Goal: Task Accomplishment & Management: Complete application form

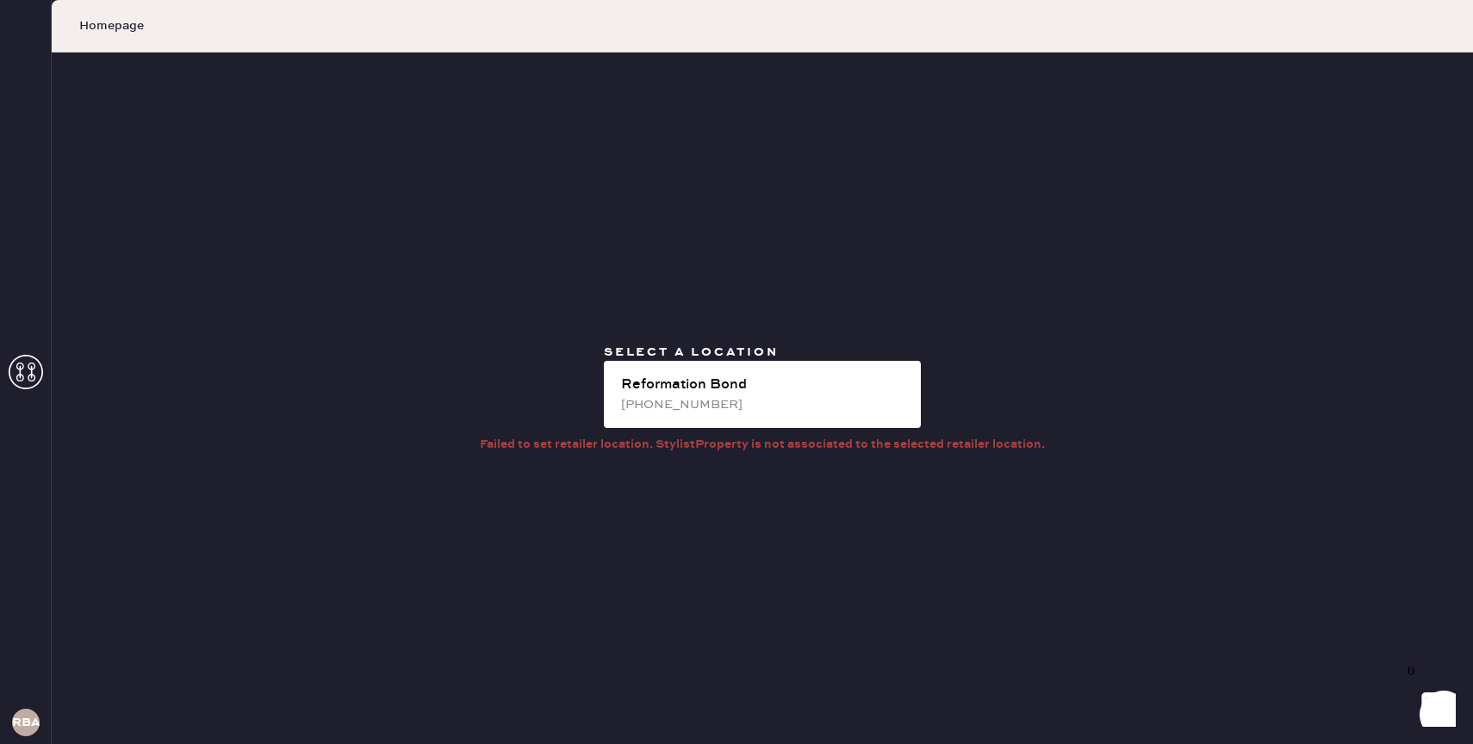
click at [764, 345] on span "Select a location" at bounding box center [691, 353] width 175 height 16
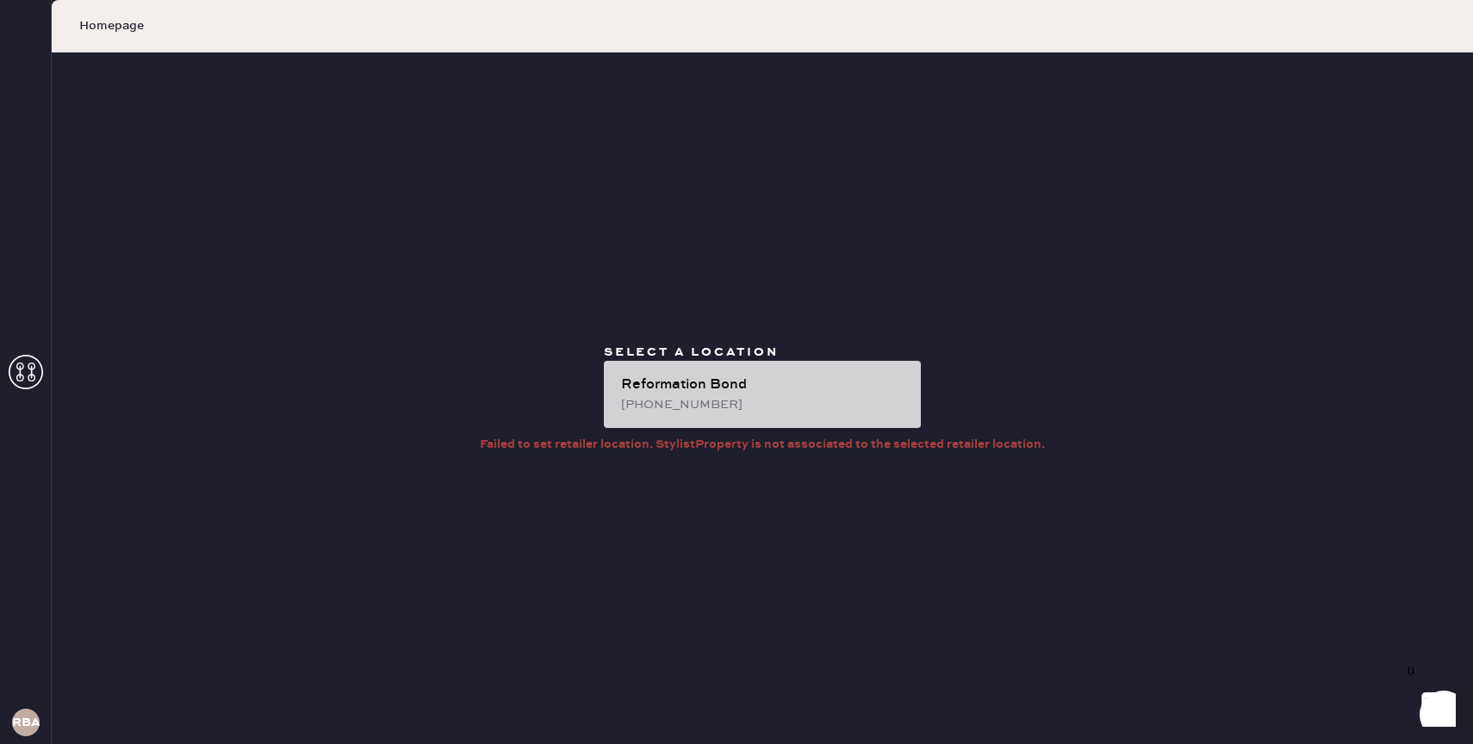
click at [759, 412] on div "(646)-603-0834" at bounding box center [764, 404] width 286 height 19
click at [710, 384] on div "Reformation Bond" at bounding box center [764, 385] width 286 height 21
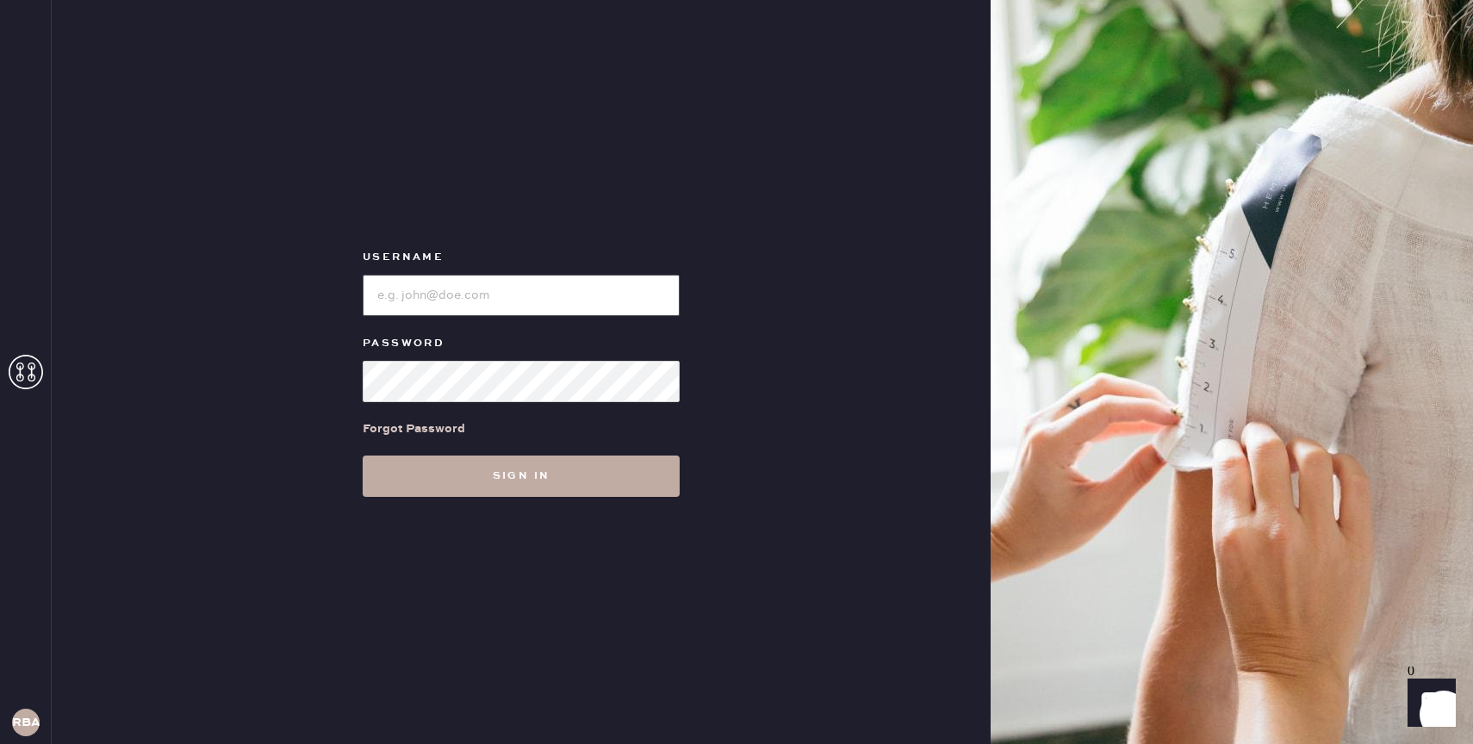
type input "reformationbond"
click at [492, 480] on button "Sign in" at bounding box center [521, 476] width 317 height 41
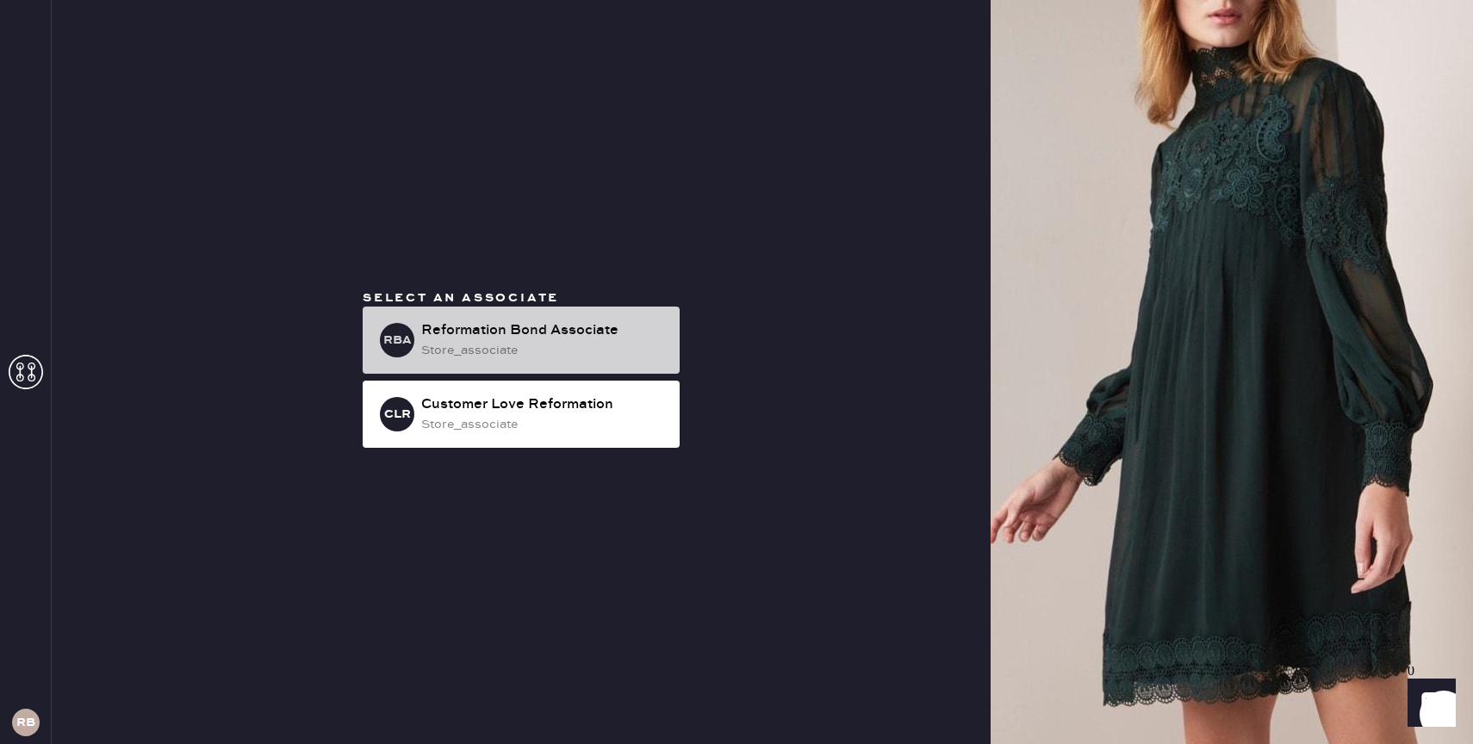
click at [526, 321] on div "Reformation Bond Associate" at bounding box center [543, 331] width 245 height 21
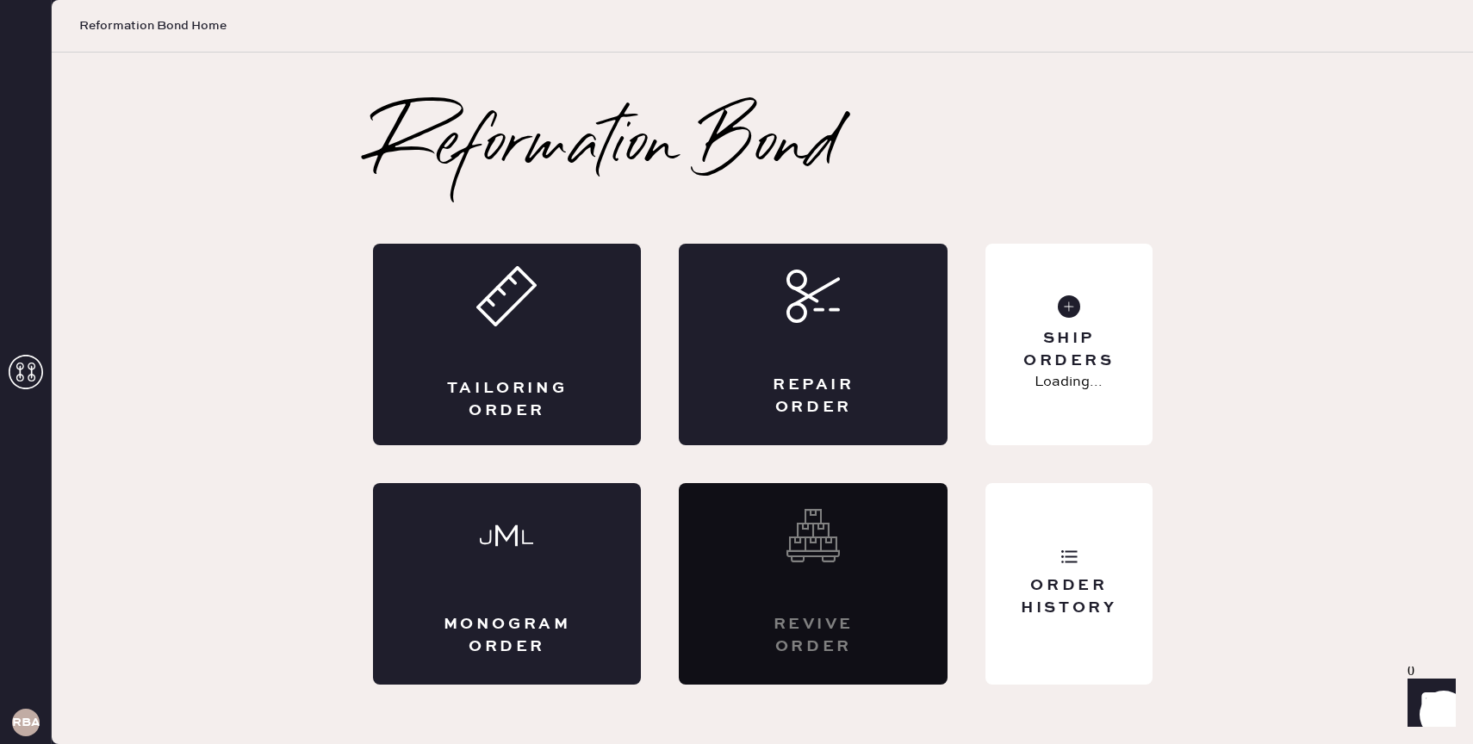
click at [526, 321] on icon at bounding box center [506, 296] width 60 height 60
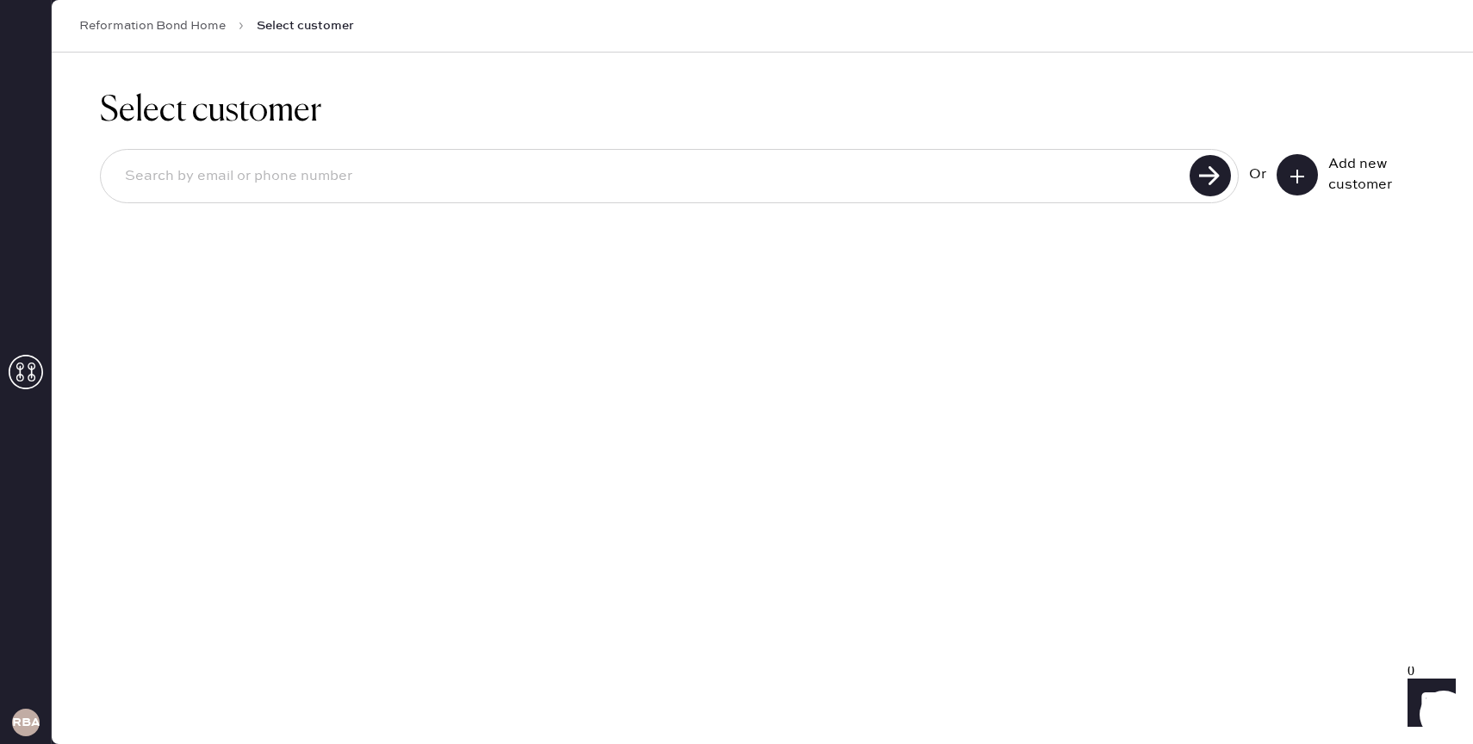
click at [297, 178] on input at bounding box center [648, 177] width 1074 height 40
type input "[EMAIL_ADDRESS][DOMAIN_NAME]"
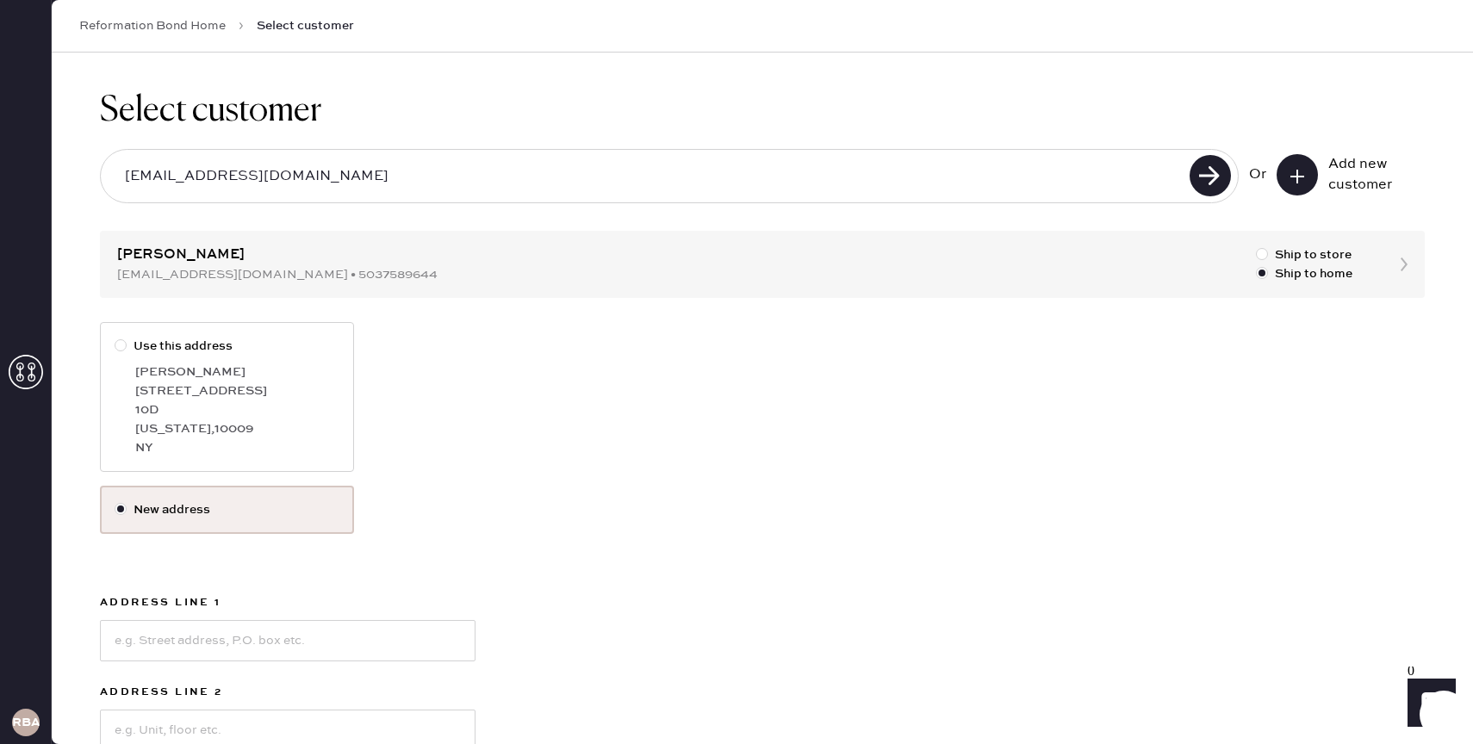
click at [122, 348] on div at bounding box center [121, 345] width 12 height 12
click at [115, 338] on input "Use this address" at bounding box center [115, 337] width 1 height 1
radio input "true"
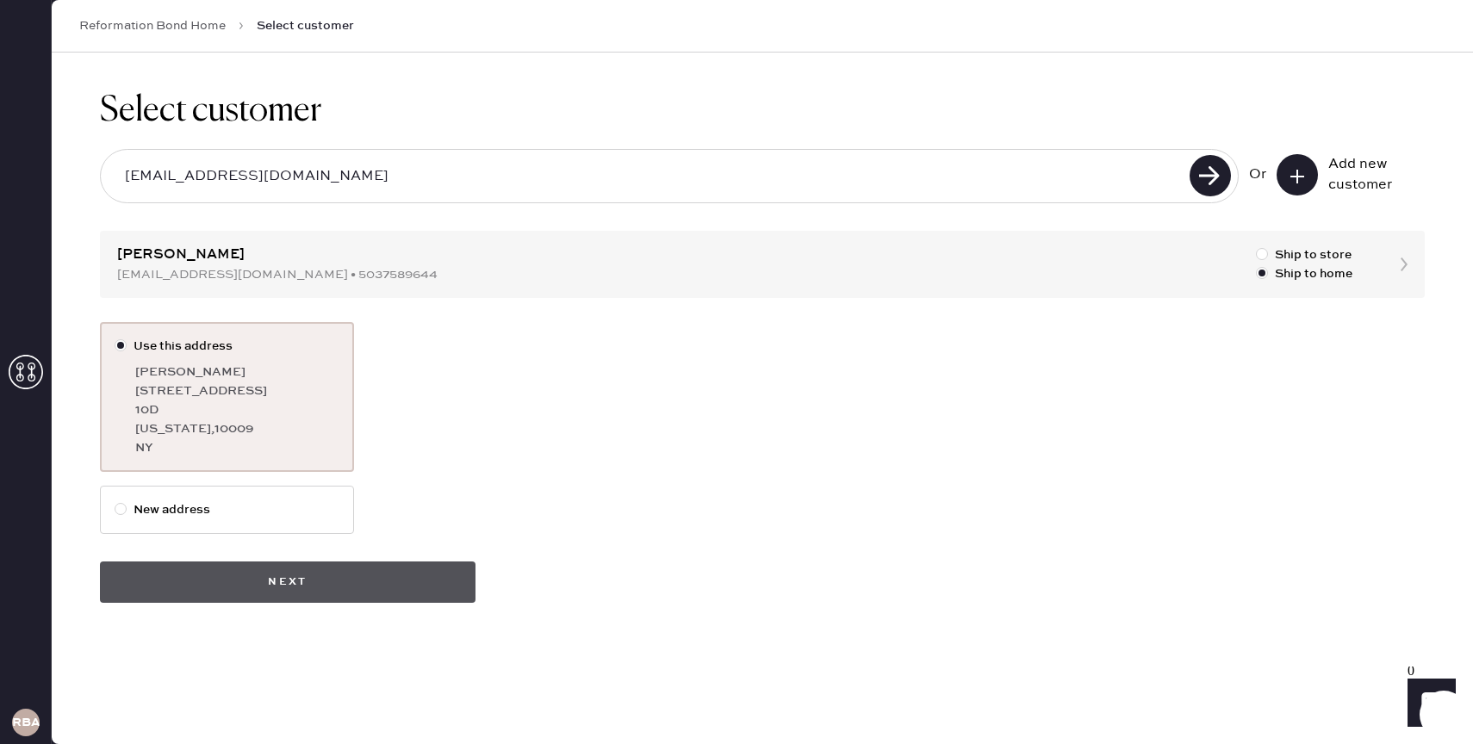
click at [389, 597] on button "Next" at bounding box center [288, 582] width 376 height 41
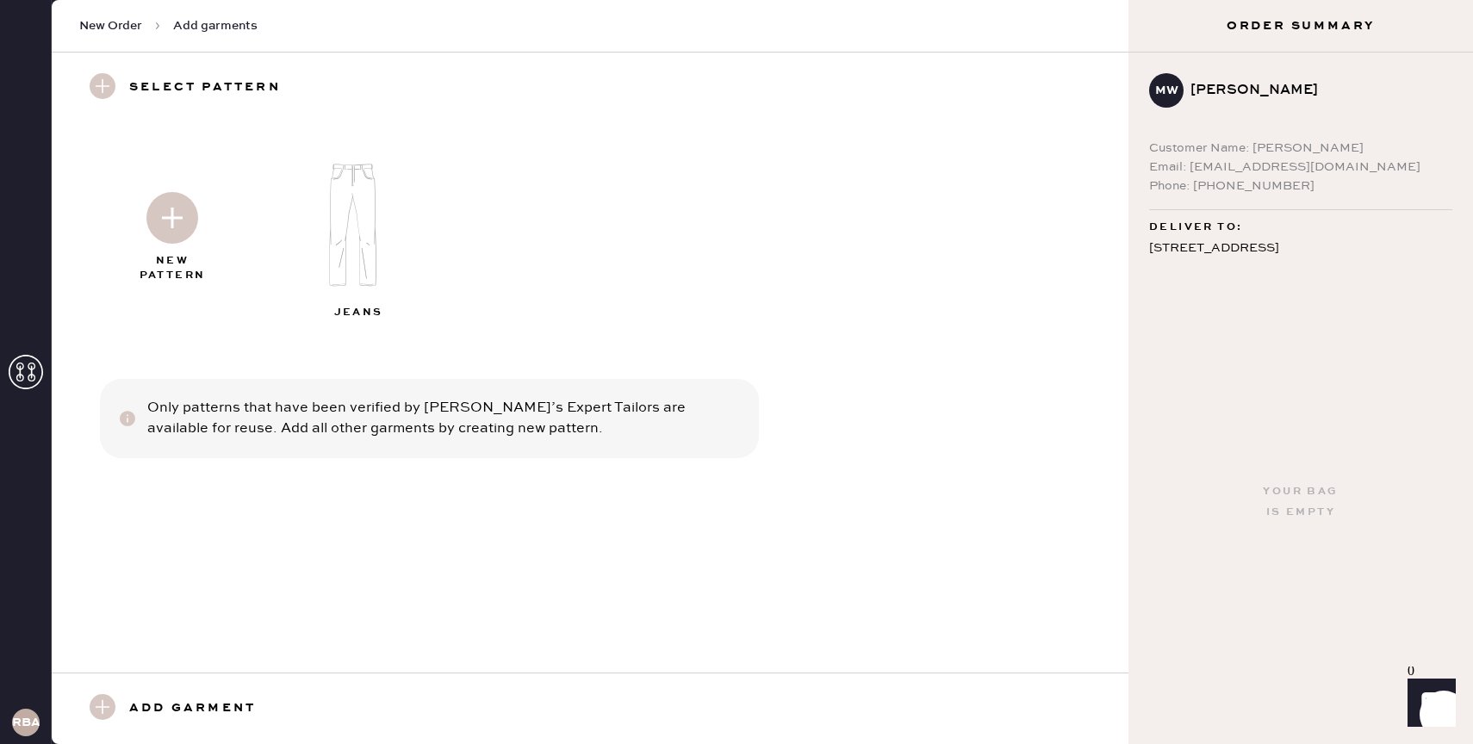
click at [174, 223] on img at bounding box center [172, 218] width 52 height 52
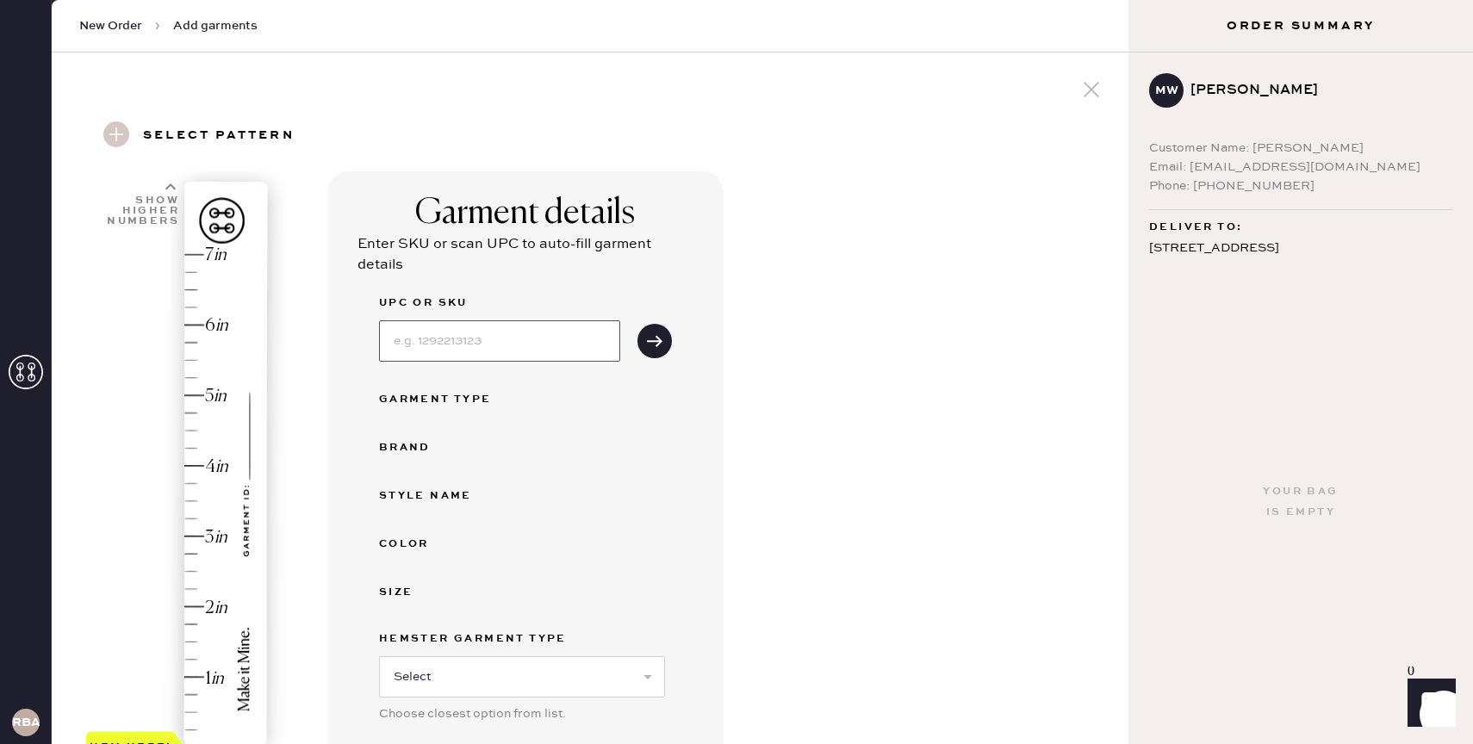
click at [436, 328] on input at bounding box center [499, 341] width 241 height 41
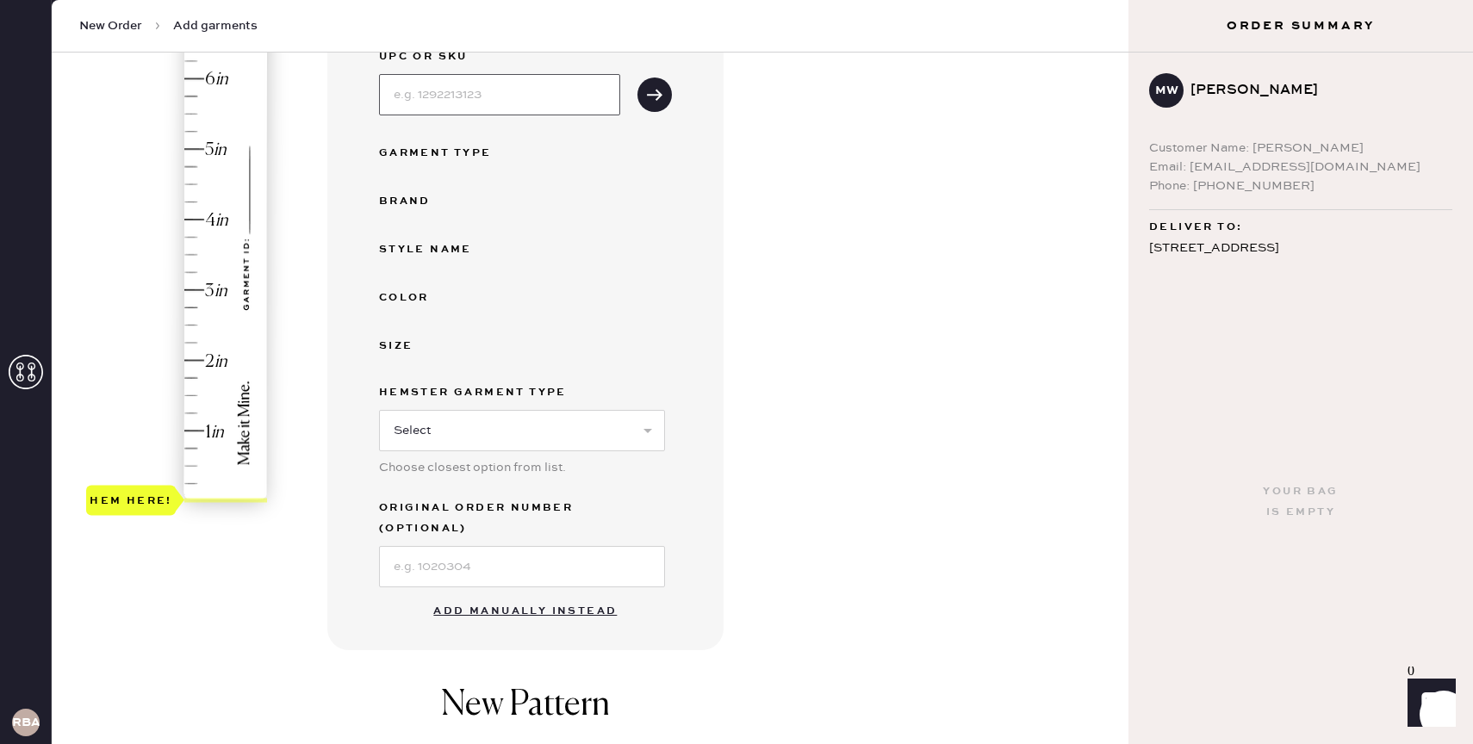
scroll to position [284, 0]
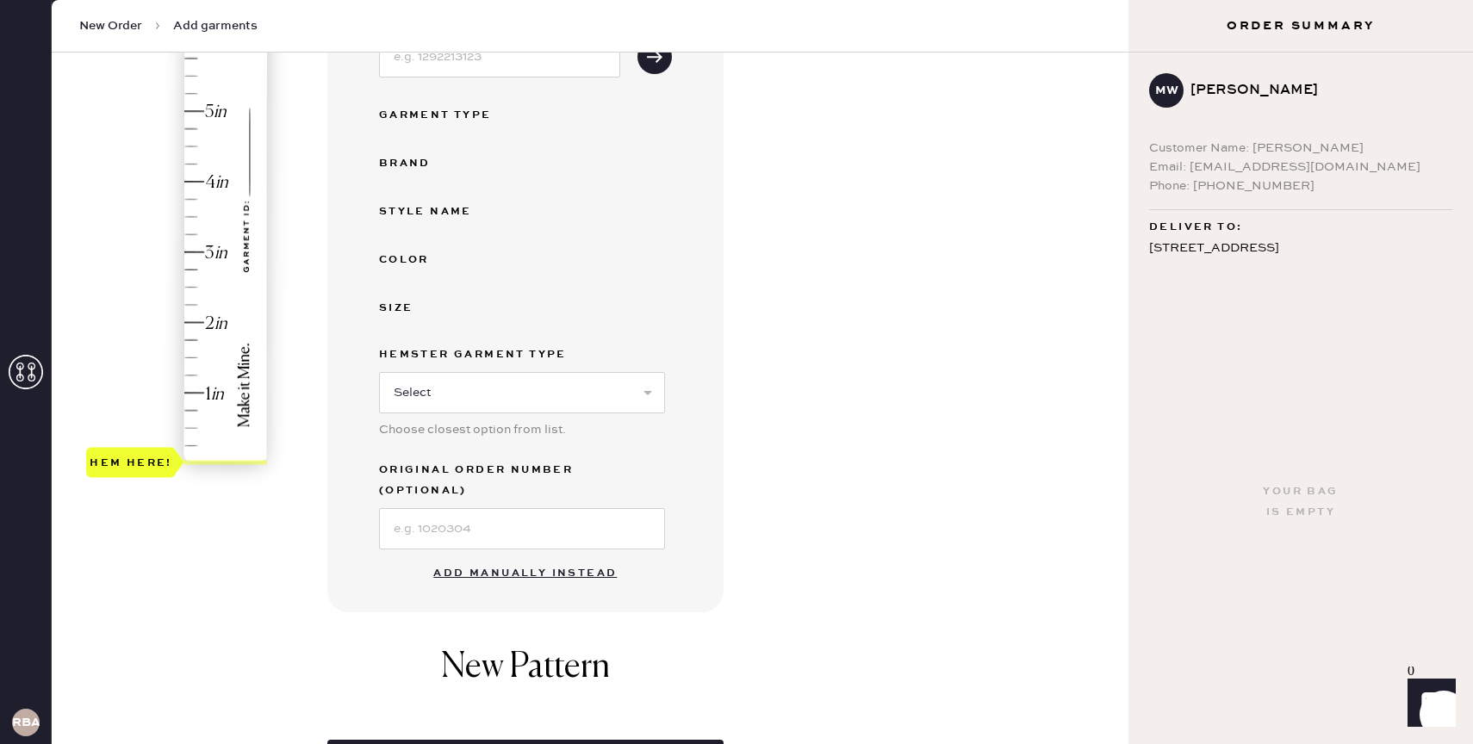
click at [522, 647] on h1 "New Pattern" at bounding box center [525, 676] width 169 height 59
click at [543, 557] on button "Add manually instead" at bounding box center [525, 574] width 204 height 34
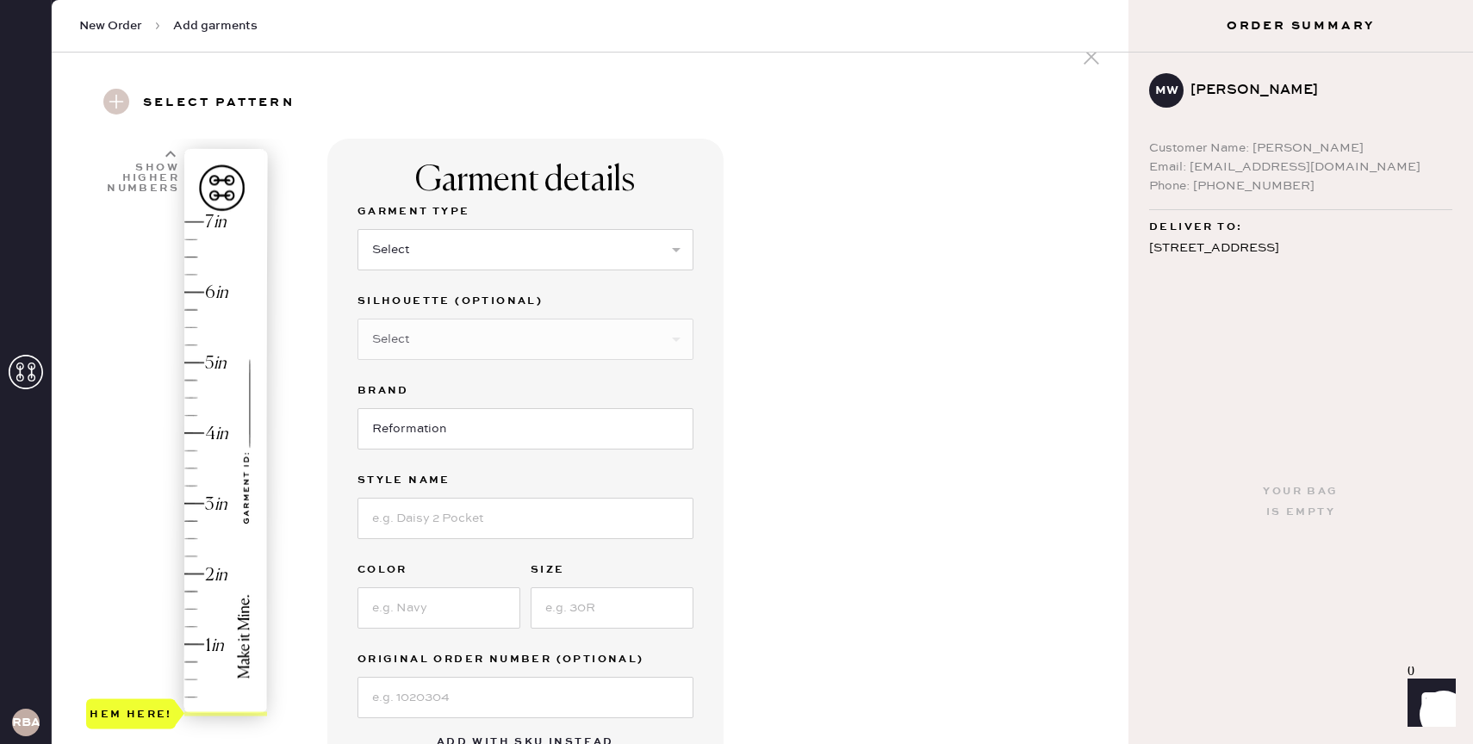
scroll to position [9, 0]
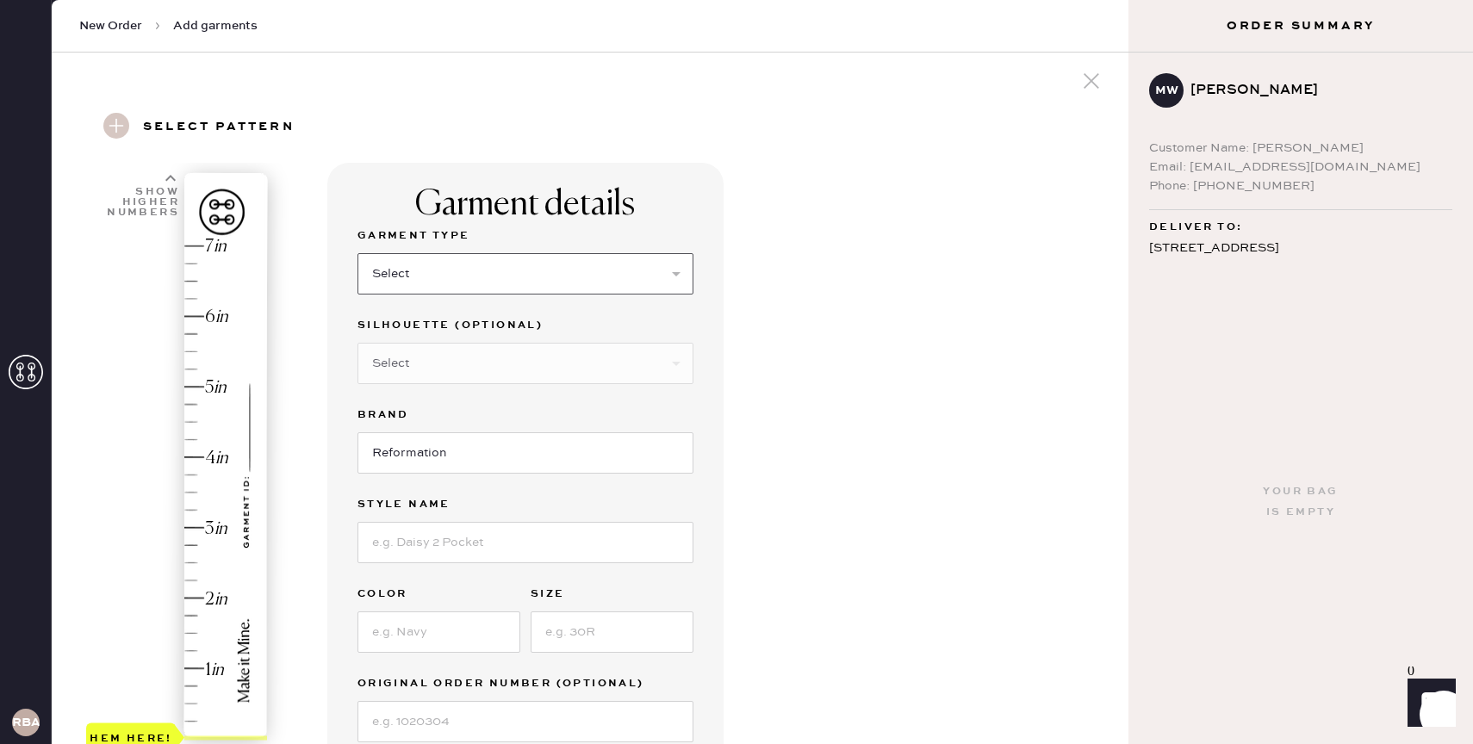
click at [473, 280] on select "Select Basic Skirt Jeans Leggings Pants Shorts Basic Sleeved Dress Basic Sleeve…" at bounding box center [526, 273] width 336 height 41
select select "8"
click at [358, 253] on select "Select Basic Skirt Jeans Leggings Pants Shorts Basic Sleeved Dress Basic Sleeve…" at bounding box center [526, 273] width 336 height 41
click at [443, 362] on select "Select Maxi Dress Midi Dress Mini Dress Other" at bounding box center [526, 363] width 336 height 41
click at [358, 343] on select "Select Maxi Dress Midi Dress Mini Dress Other" at bounding box center [526, 363] width 336 height 41
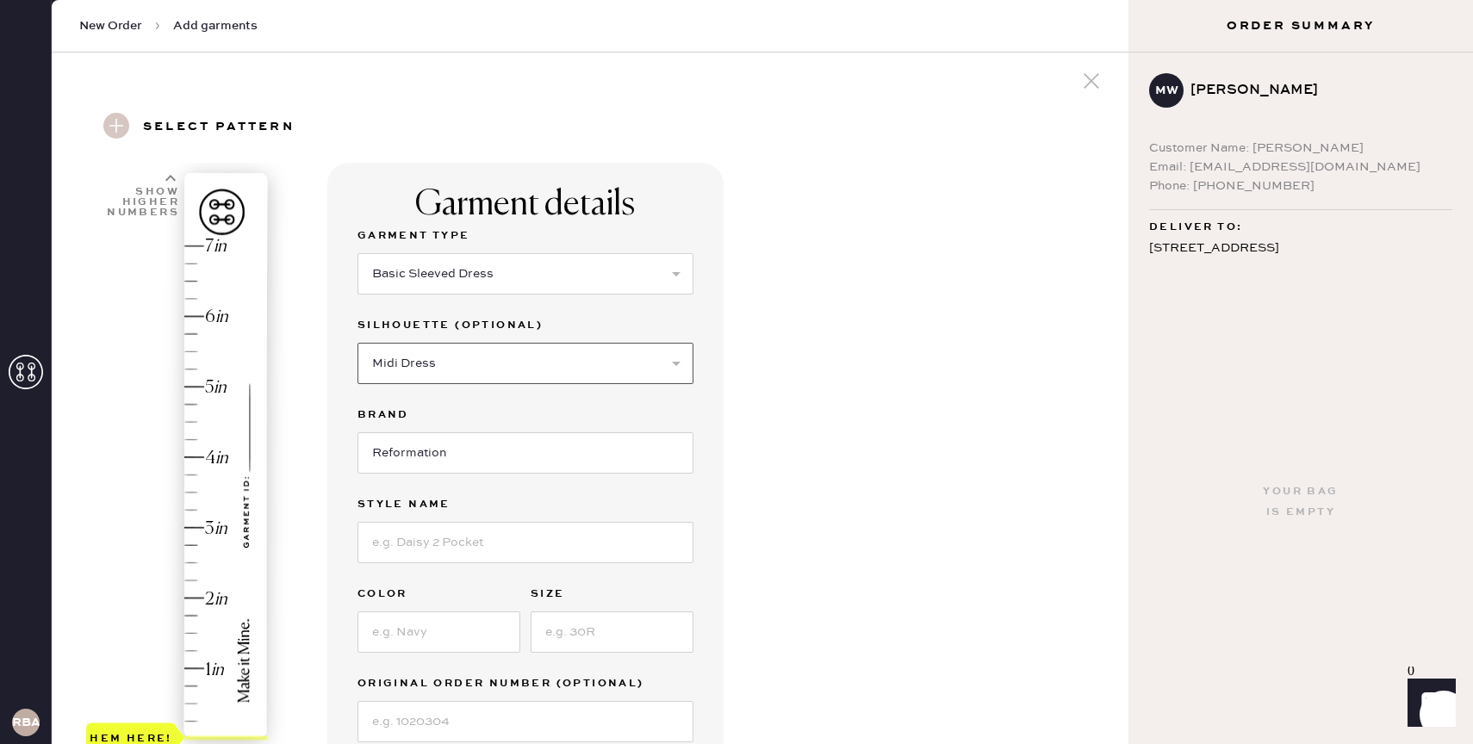
click at [439, 358] on select "Select Maxi Dress Midi Dress Mini Dress Other" at bounding box center [526, 363] width 336 height 41
select select "27"
click at [358, 343] on select "Select Maxi Dress Midi Dress Mini Dress Other" at bounding box center [526, 363] width 336 height 41
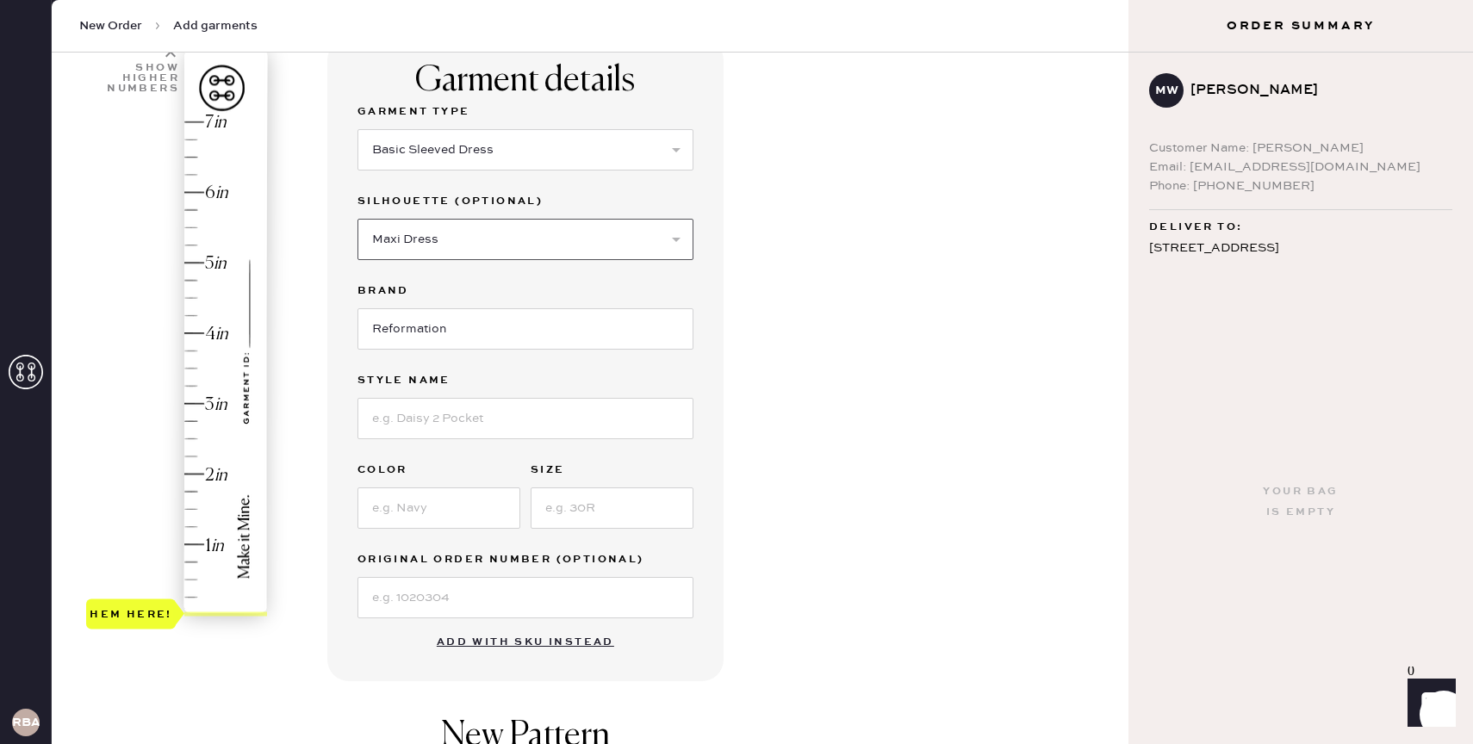
scroll to position [163, 0]
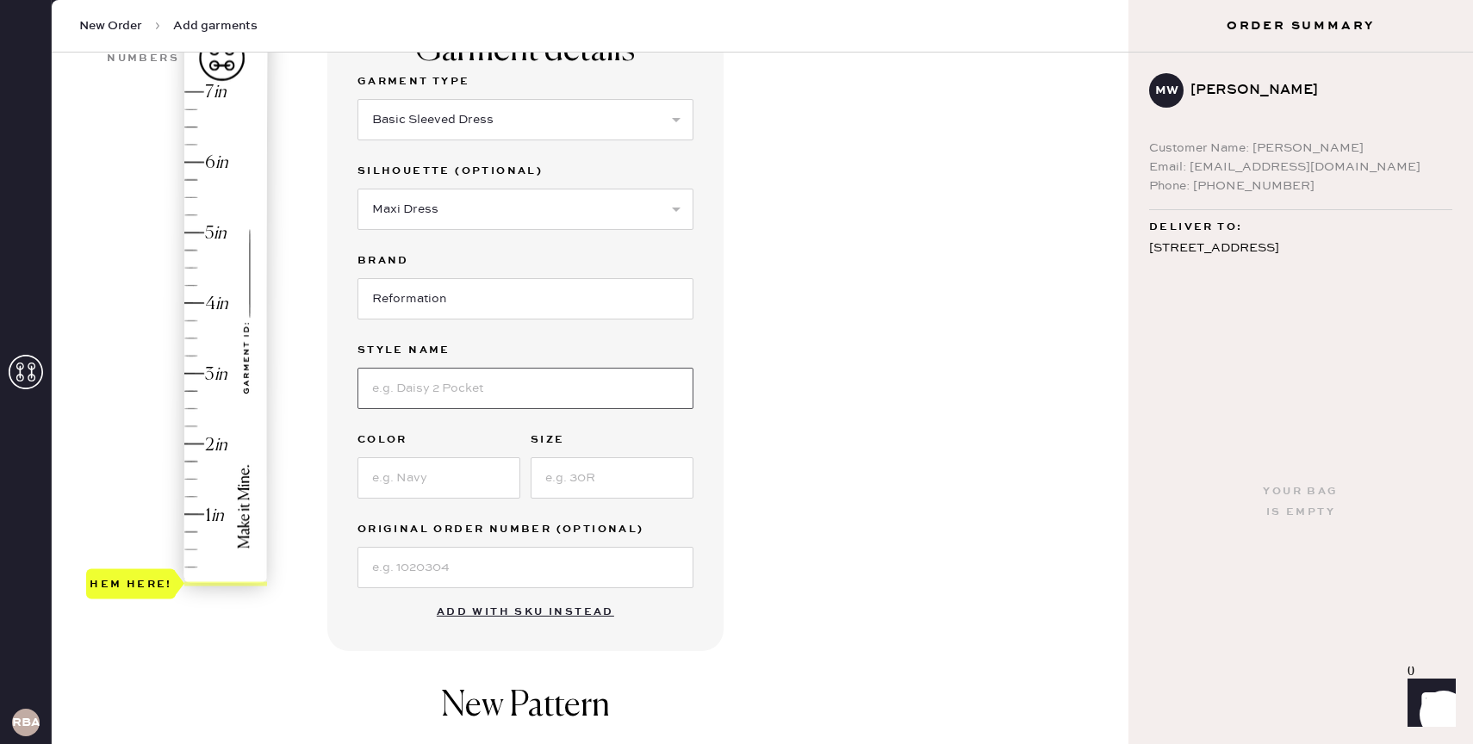
click at [435, 384] on input at bounding box center [526, 388] width 336 height 41
click at [411, 474] on input at bounding box center [439, 478] width 163 height 41
click at [433, 402] on input "[PERSON_NAME]" at bounding box center [526, 388] width 336 height 41
type input "[PERSON_NAME]"
click at [466, 488] on input at bounding box center [439, 478] width 163 height 41
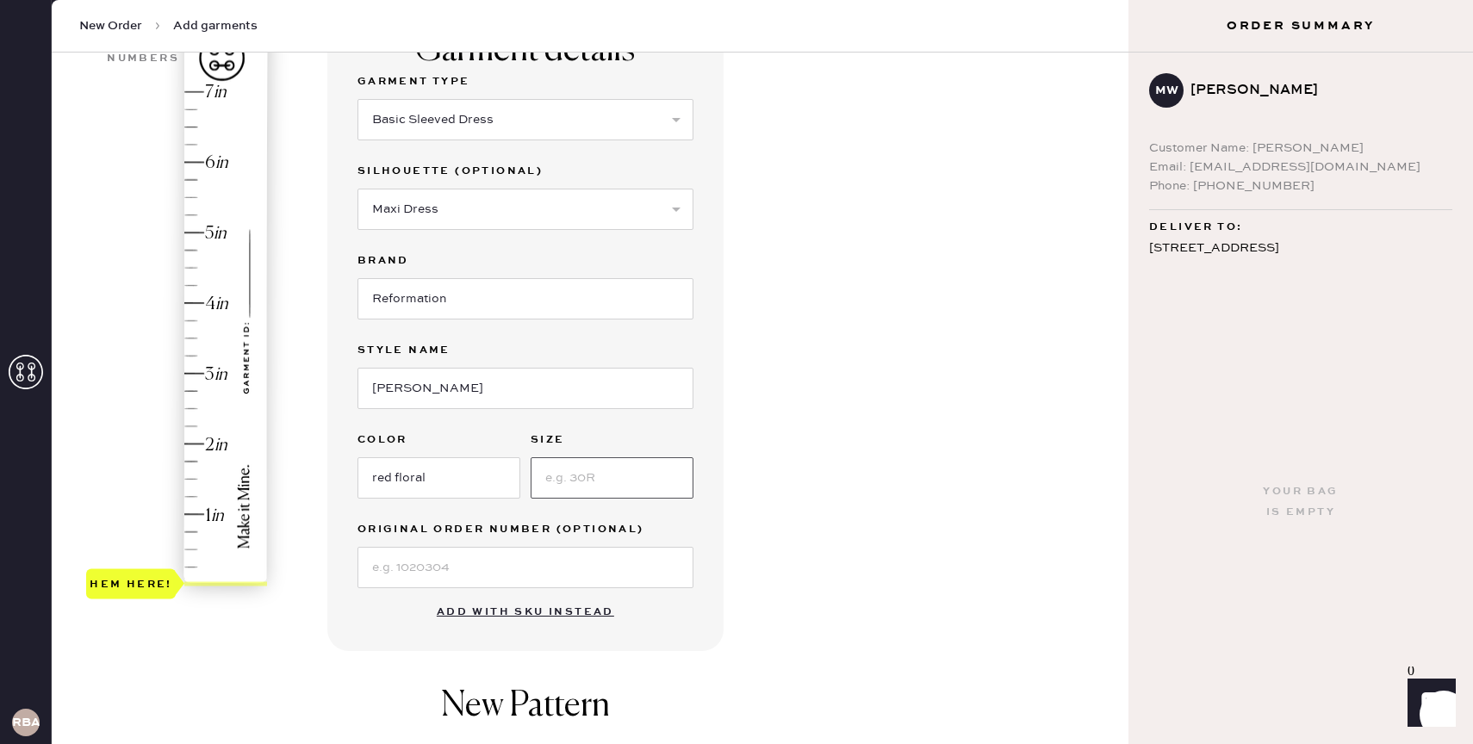
click at [623, 483] on input at bounding box center [612, 478] width 163 height 41
click at [435, 486] on input "red floral" at bounding box center [439, 478] width 163 height 41
type input "[PERSON_NAME]"
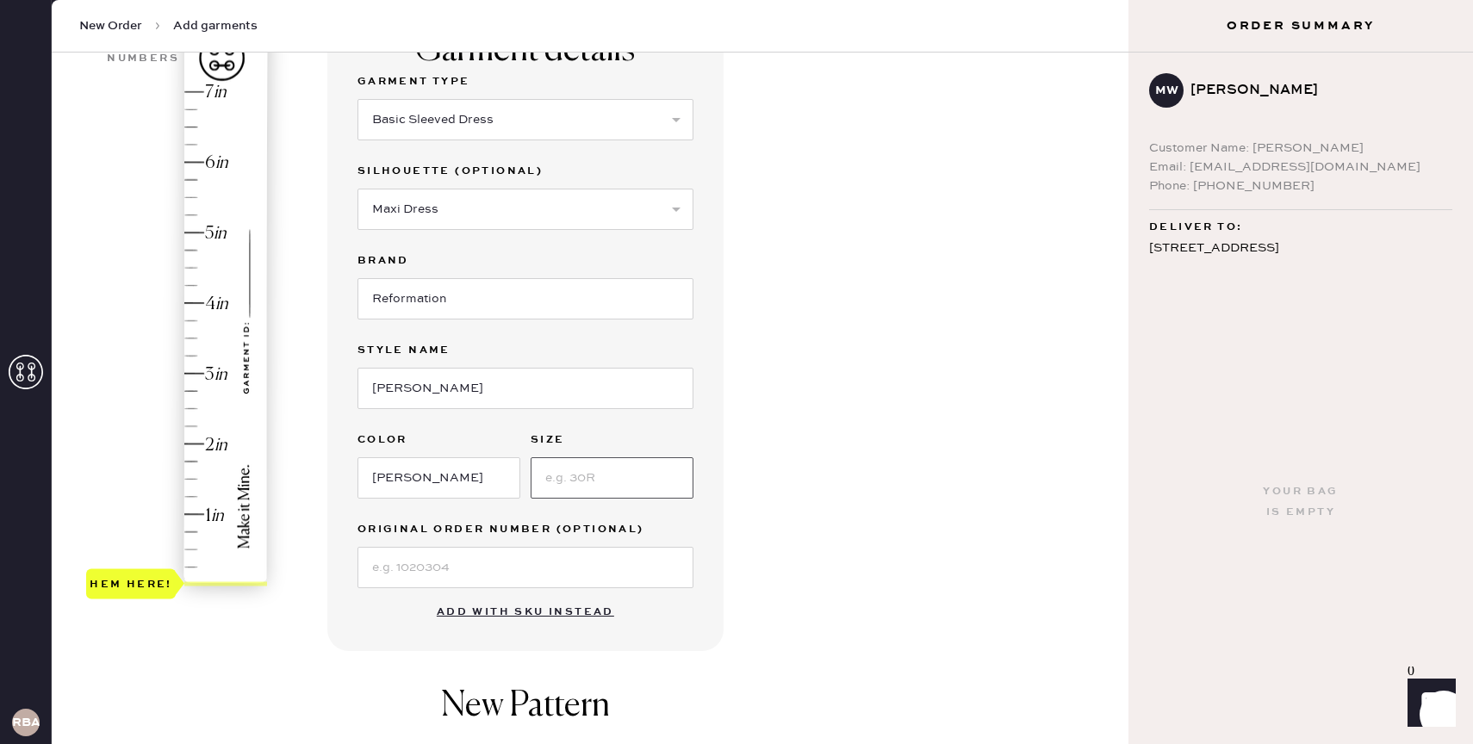
click at [555, 474] on input at bounding box center [612, 478] width 163 height 41
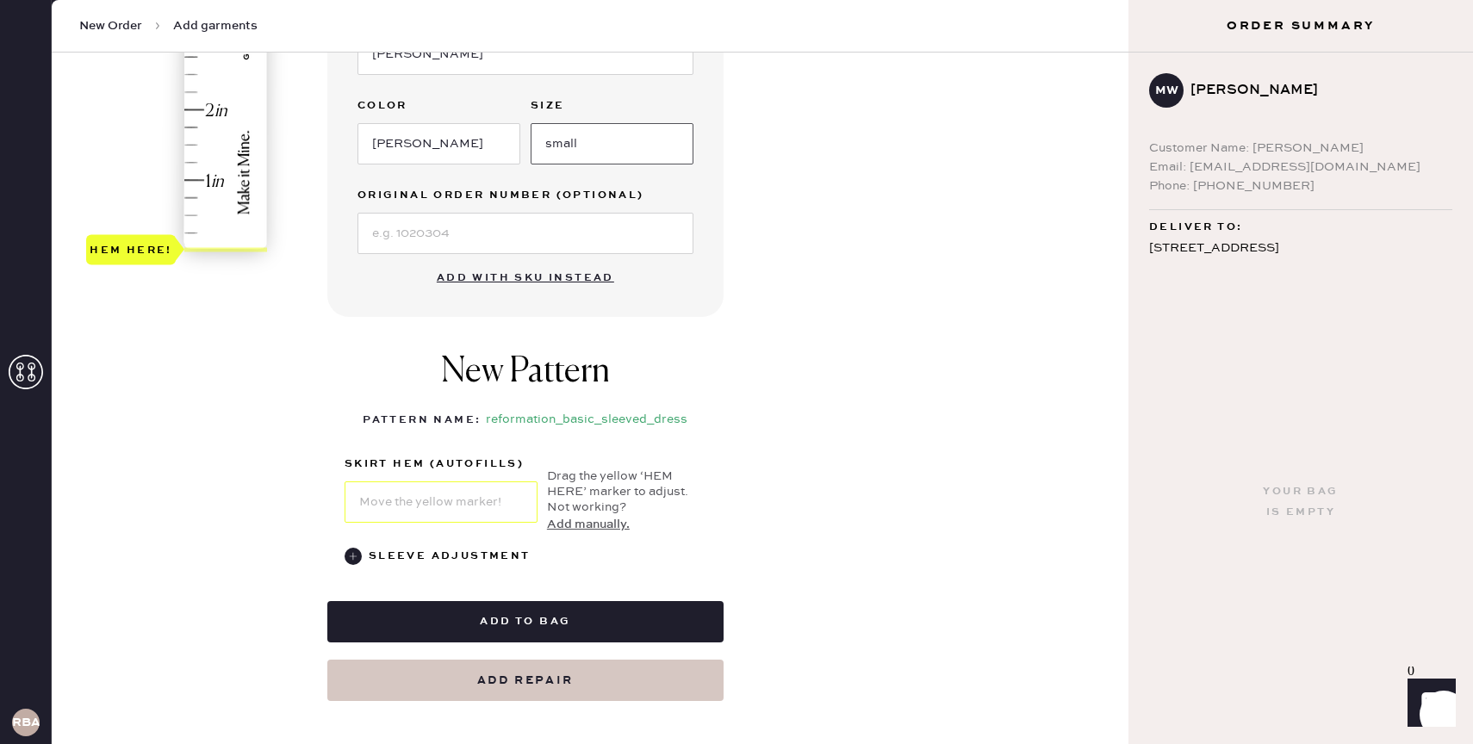
scroll to position [509, 0]
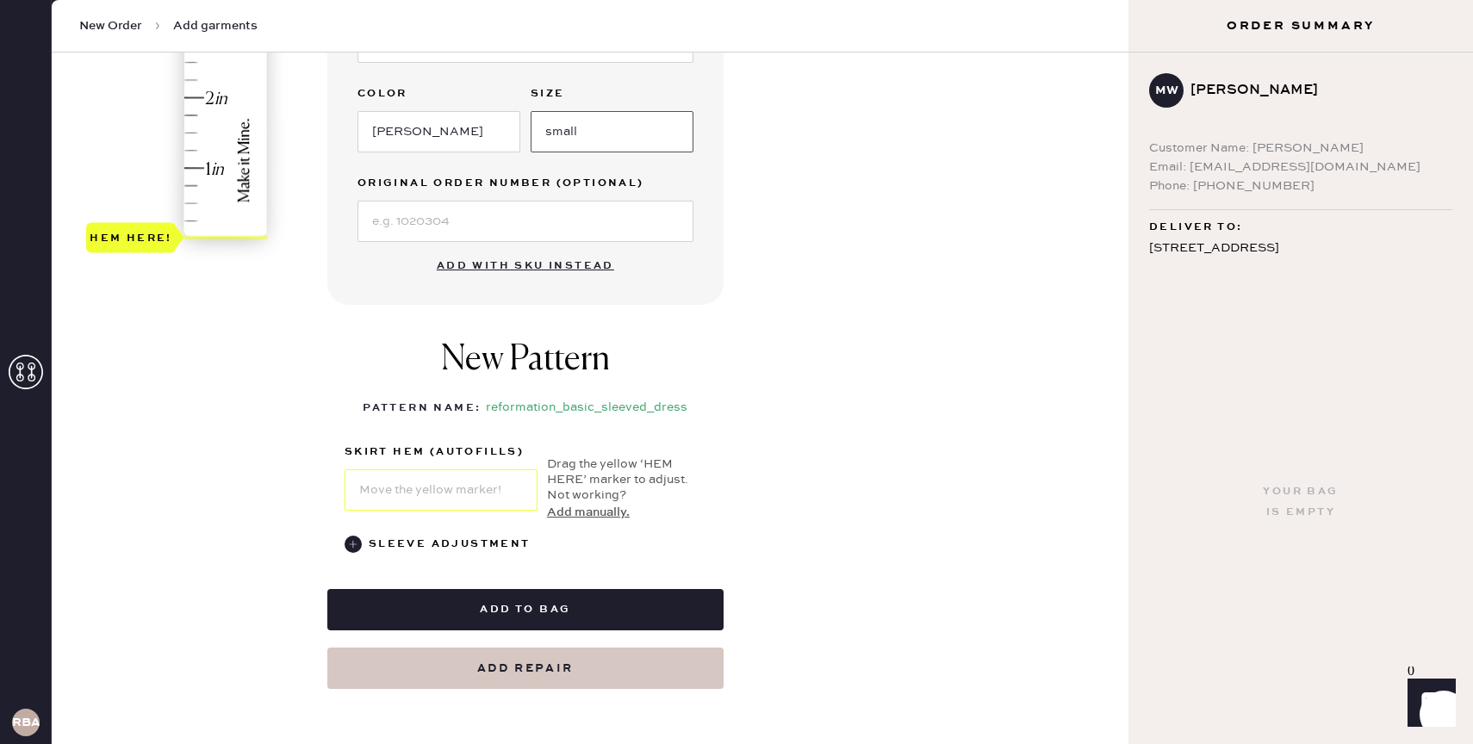
type input "small"
type input "1.5"
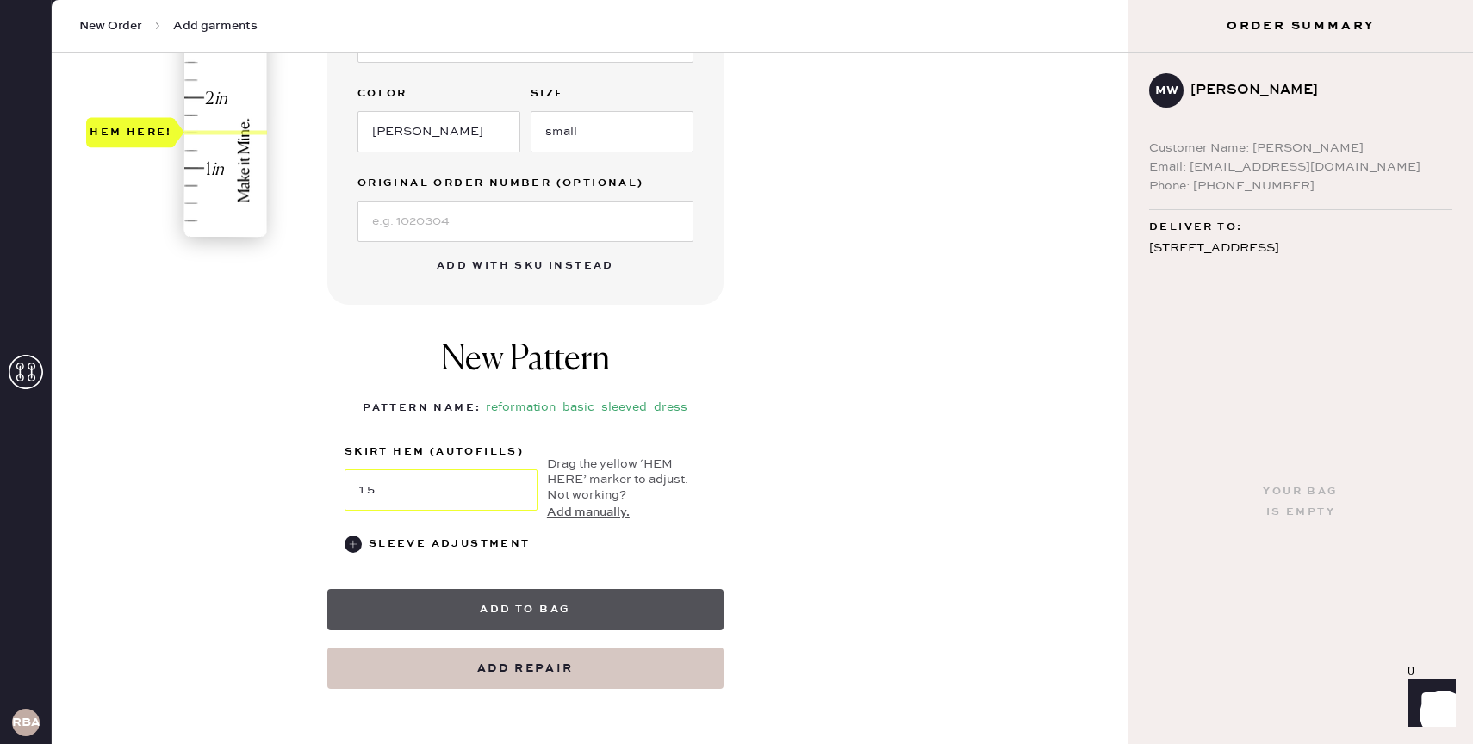
click at [557, 601] on button "Add to bag" at bounding box center [525, 609] width 396 height 41
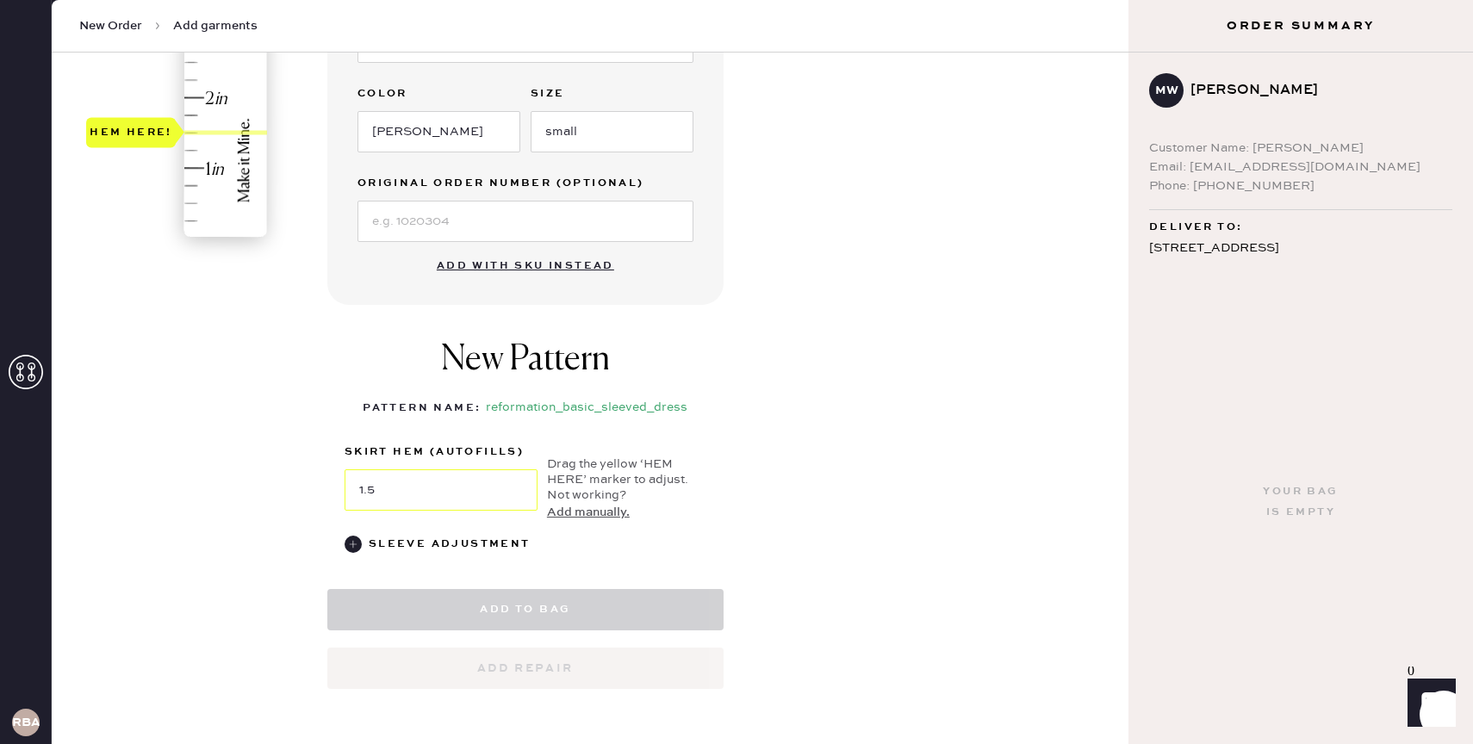
select select "8"
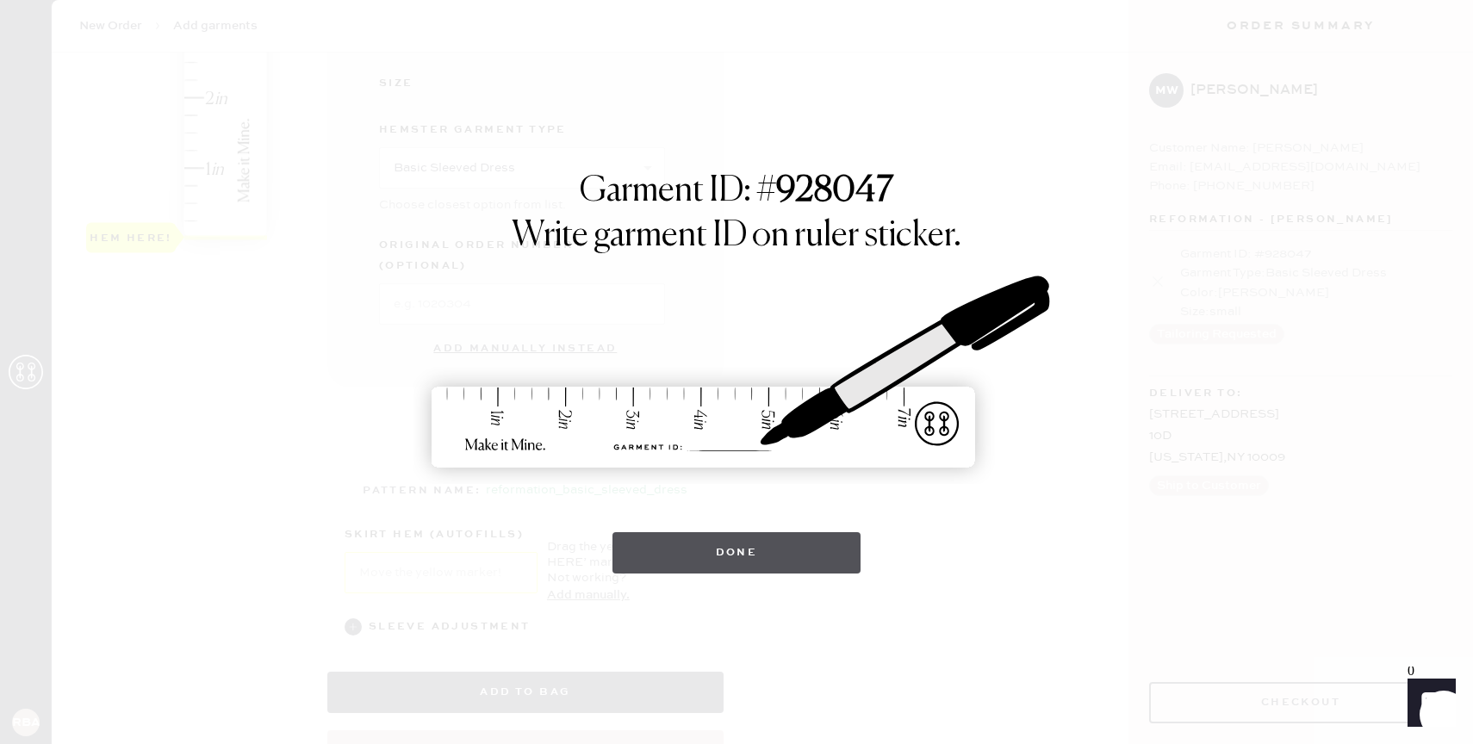
click at [691, 560] on button "Done" at bounding box center [737, 552] width 249 height 41
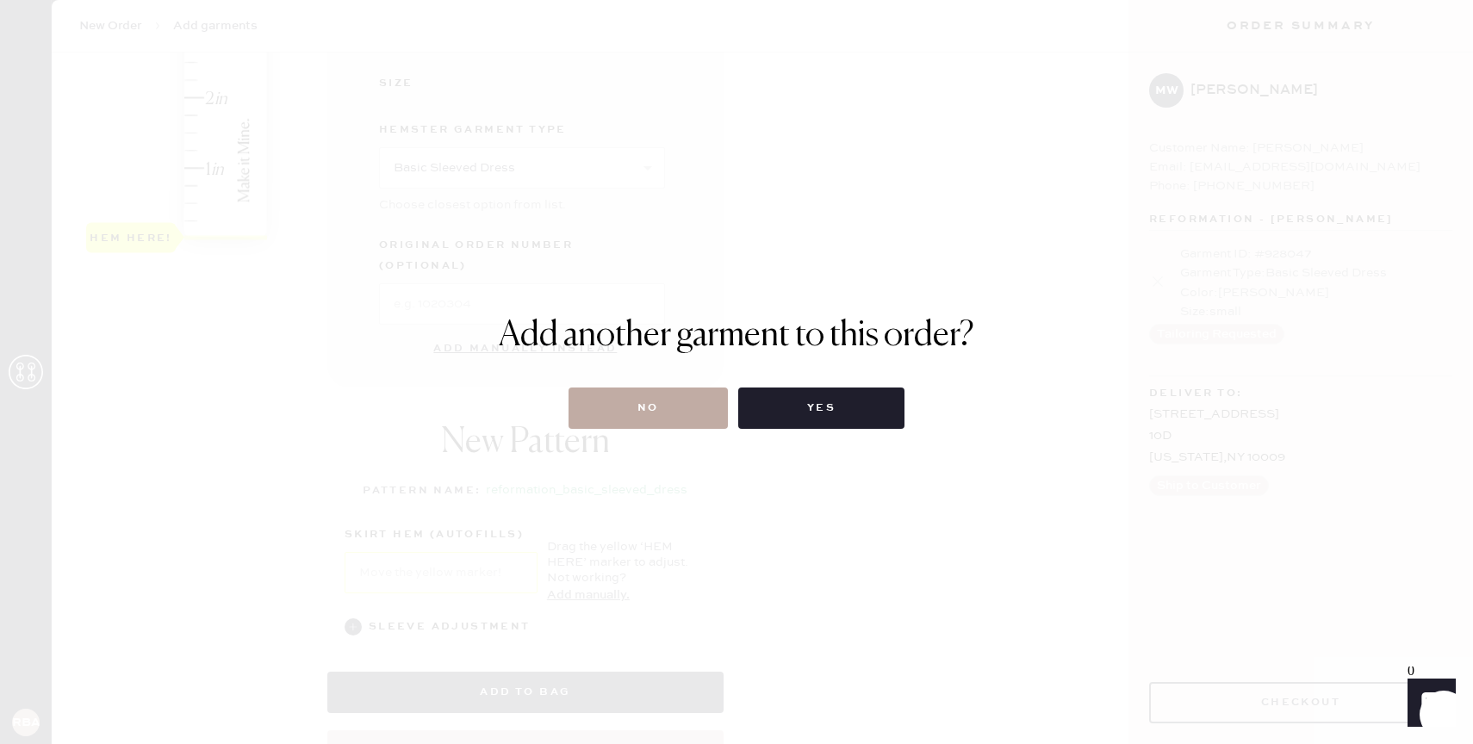
click at [671, 408] on button "No" at bounding box center [648, 408] width 159 height 41
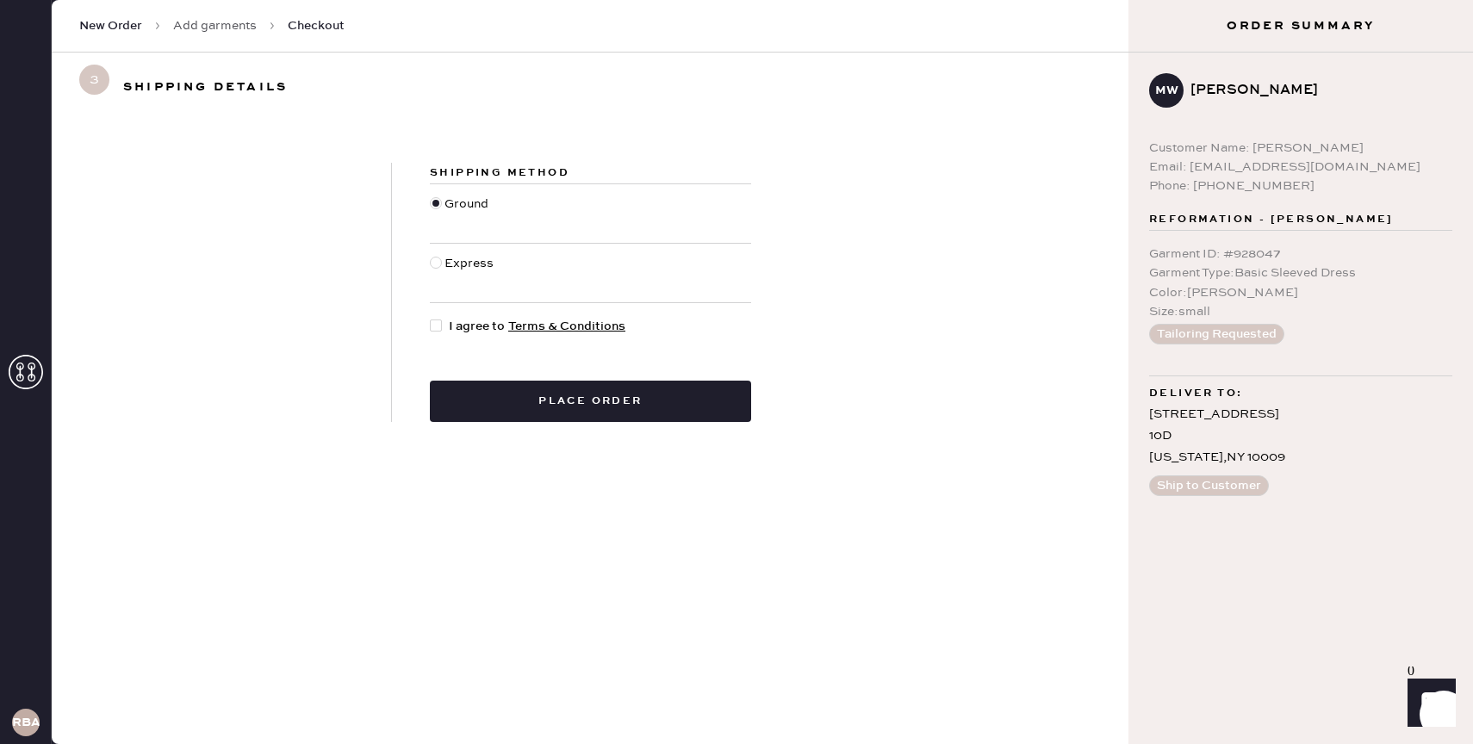
click at [440, 321] on div at bounding box center [436, 326] width 12 height 12
click at [431, 318] on input "I agree to Terms & Conditions" at bounding box center [430, 317] width 1 height 1
checkbox input "true"
click at [596, 395] on button "Place order" at bounding box center [590, 401] width 321 height 41
